Goal: Task Accomplishment & Management: Manage account settings

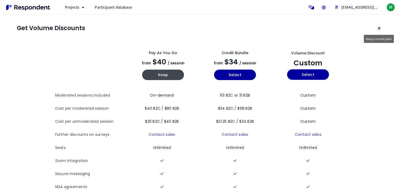
click at [377, 31] on button "Keep current plan" at bounding box center [379, 28] width 10 height 10
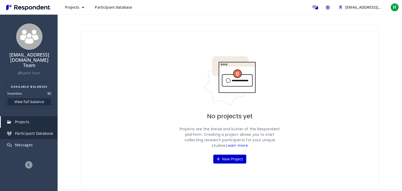
click at [26, 131] on span "Participant Database" at bounding box center [34, 133] width 39 height 5
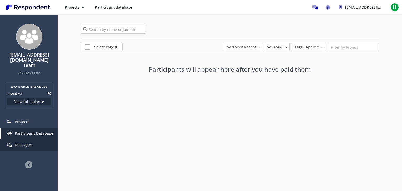
click at [27, 142] on span "Messages" at bounding box center [24, 144] width 18 height 5
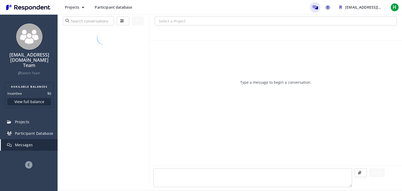
click at [27, 142] on span "Messages" at bounding box center [24, 144] width 18 height 5
click at [79, 6] on span "Projects" at bounding box center [72, 7] width 14 height 5
click at [36, 49] on md-backdrop at bounding box center [201, 95] width 402 height 191
click at [313, 4] on link "Message participants" at bounding box center [315, 7] width 10 height 10
click at [314, 8] on icon "Message participants" at bounding box center [316, 7] width 6 height 4
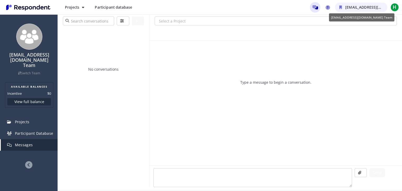
click at [372, 8] on span "[EMAIL_ADDRESS][DOMAIN_NAME] Team" at bounding box center [381, 7] width 73 height 5
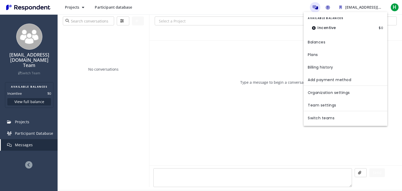
click at [264, 62] on md-backdrop at bounding box center [201, 95] width 402 height 191
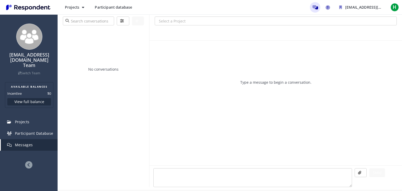
click at [34, 7] on img "Main navigation" at bounding box center [28, 7] width 48 height 9
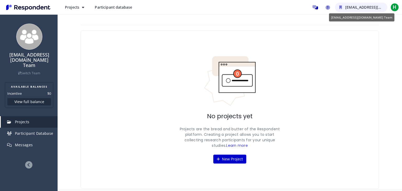
click at [381, 9] on span "[EMAIL_ADDRESS][DOMAIN_NAME] Team" at bounding box center [381, 7] width 73 height 5
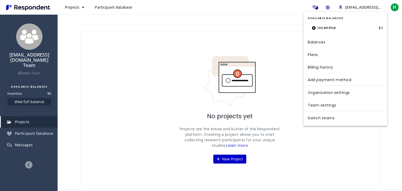
click at [238, 30] on md-backdrop at bounding box center [201, 95] width 402 height 191
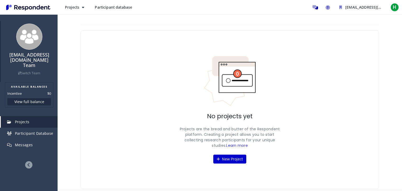
click at [37, 71] on link "Switch Team" at bounding box center [29, 73] width 22 height 4
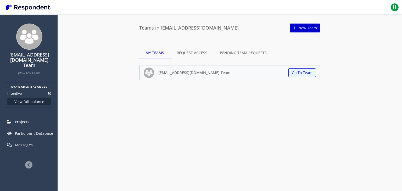
click at [195, 54] on md-tab-item "Request Access" at bounding box center [192, 53] width 43 height 13
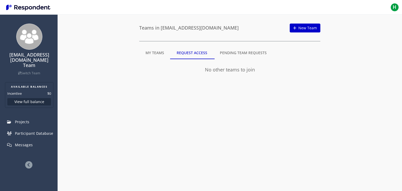
click at [232, 53] on md-tab-item "Pending Team Requests" at bounding box center [243, 53] width 59 height 13
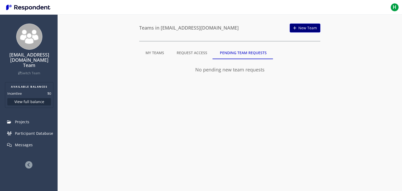
click at [304, 28] on link "New Team" at bounding box center [305, 28] width 31 height 9
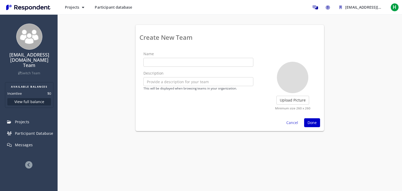
click at [351, 18] on div "Create New Team Name Description This will be displayed when browsing teams in …" at bounding box center [230, 74] width 345 height 121
